Goal: Task Accomplishment & Management: Manage account settings

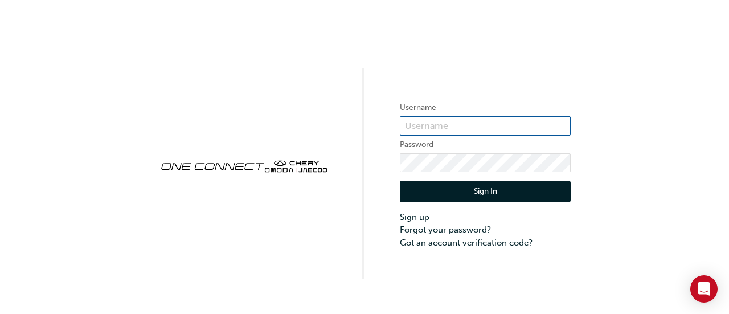
click at [436, 118] on input "text" at bounding box center [485, 125] width 171 height 19
type input "36241"
click at [508, 197] on button "Sign In" at bounding box center [485, 191] width 171 height 22
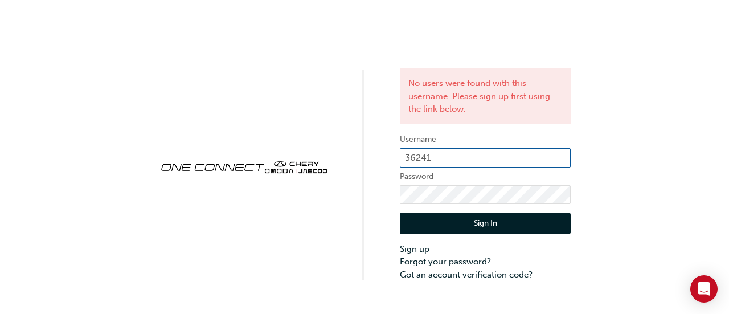
click at [450, 165] on input "36241" at bounding box center [485, 157] width 171 height 19
type input "CHAU1991"
click at [467, 229] on button "Sign In" at bounding box center [485, 223] width 171 height 22
